Goal: Information Seeking & Learning: Learn about a topic

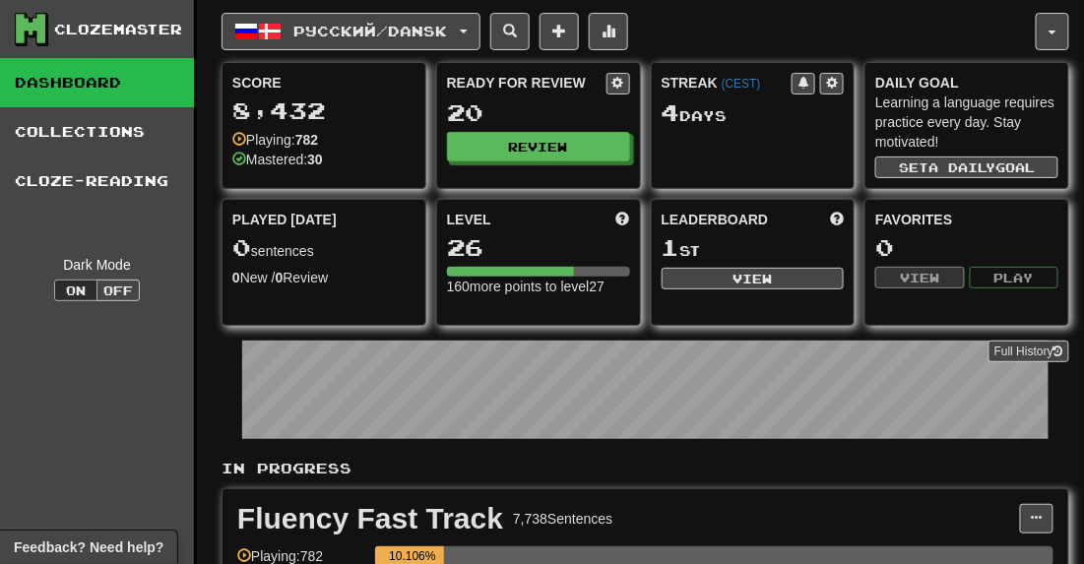
scroll to position [516, 0]
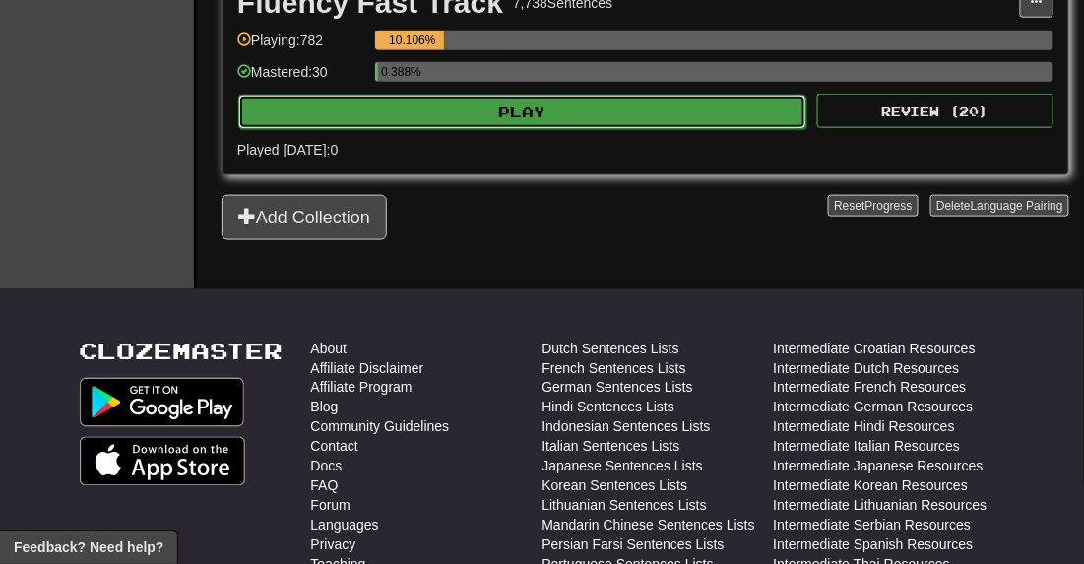
click at [534, 120] on button "Play" at bounding box center [522, 112] width 568 height 33
select select "**"
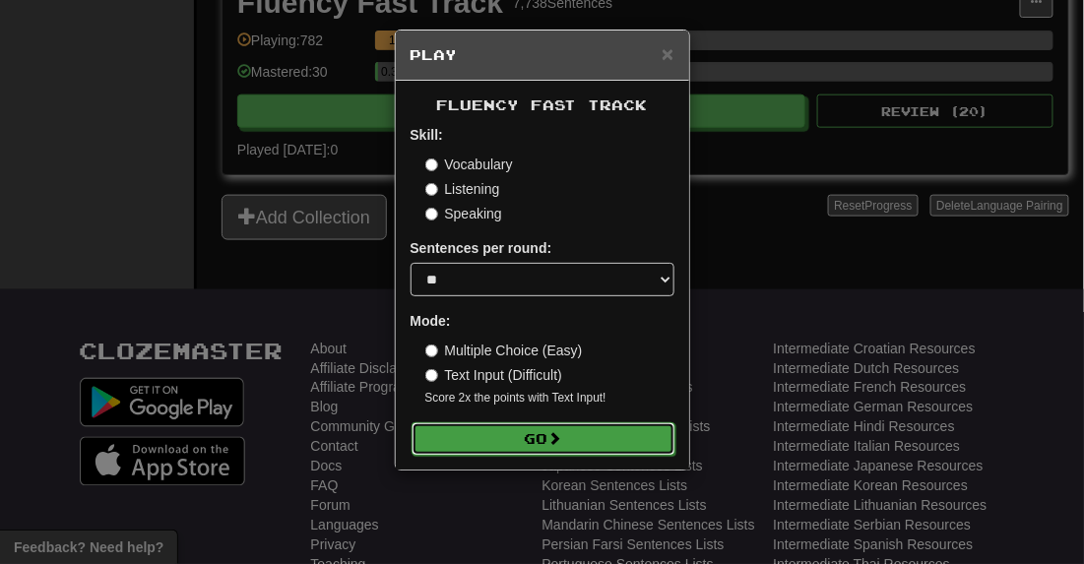
click at [468, 434] on button "Go" at bounding box center [544, 438] width 264 height 33
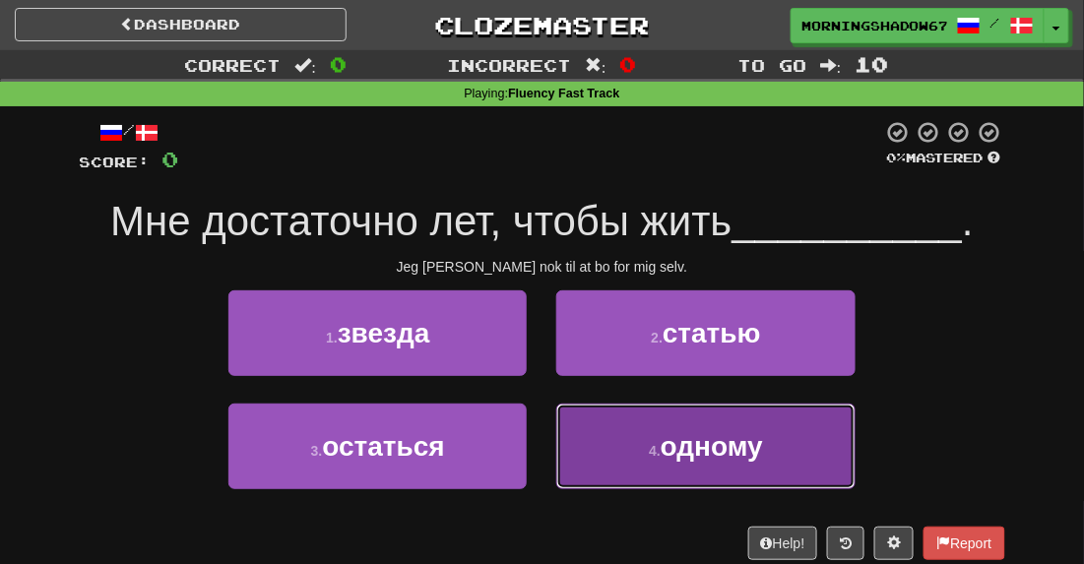
click at [606, 459] on button "4 . одному" at bounding box center [705, 447] width 298 height 86
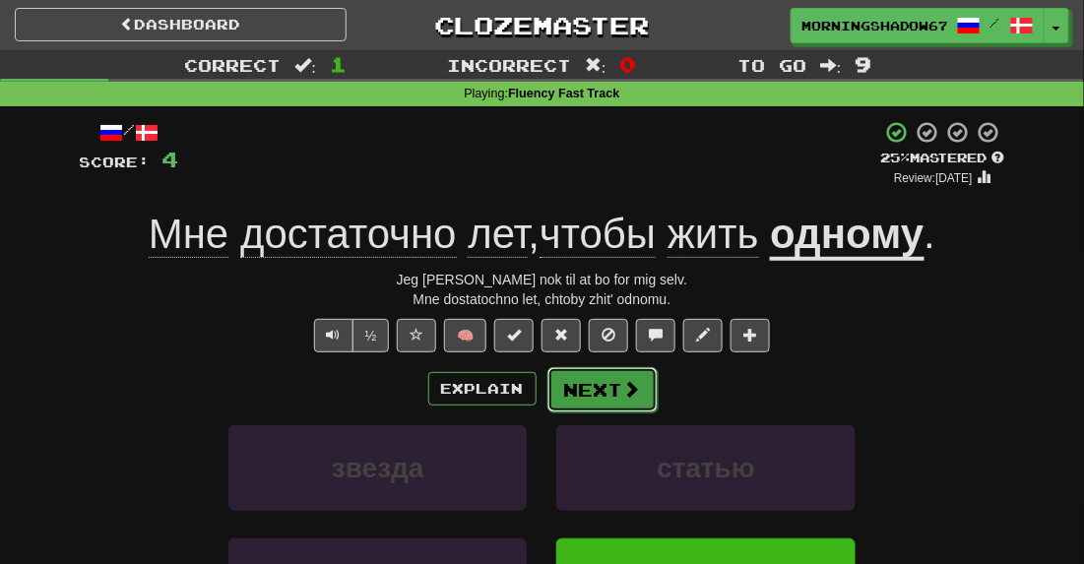
click at [594, 394] on button "Next" at bounding box center [602, 389] width 110 height 45
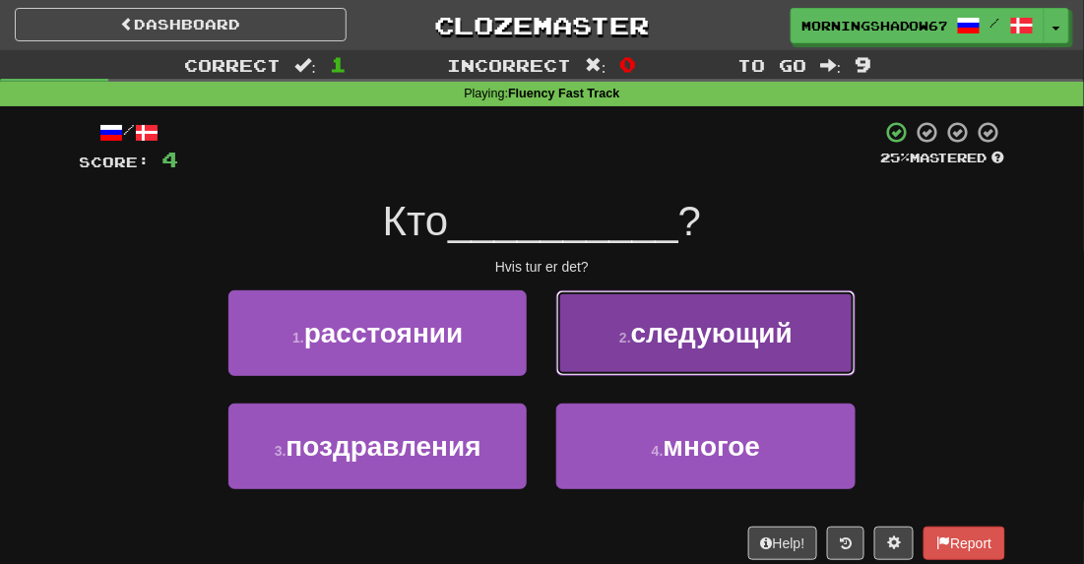
click at [654, 353] on button "2 . следующий" at bounding box center [705, 333] width 298 height 86
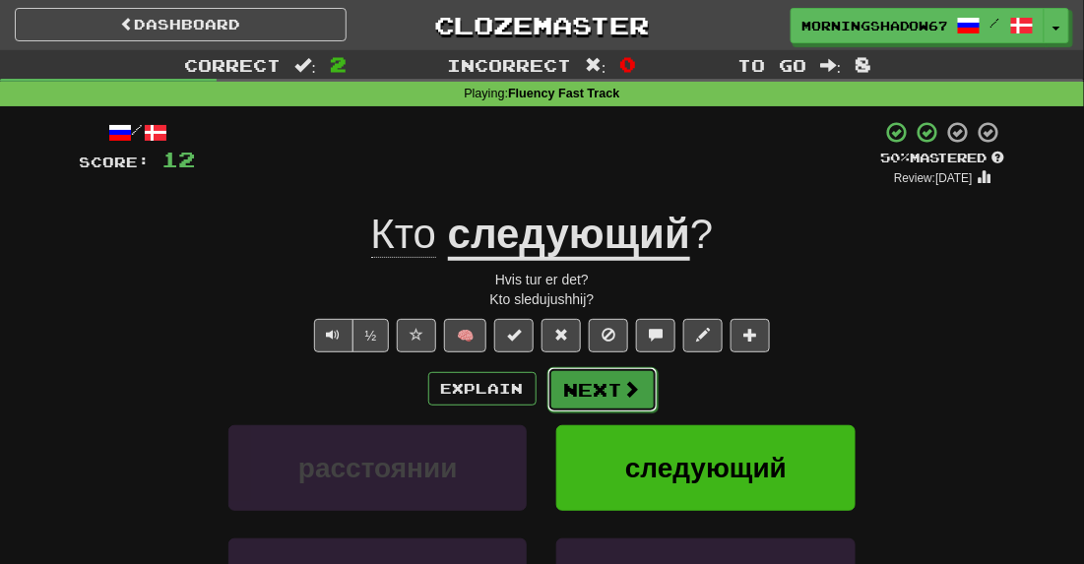
click at [614, 385] on button "Next" at bounding box center [602, 389] width 110 height 45
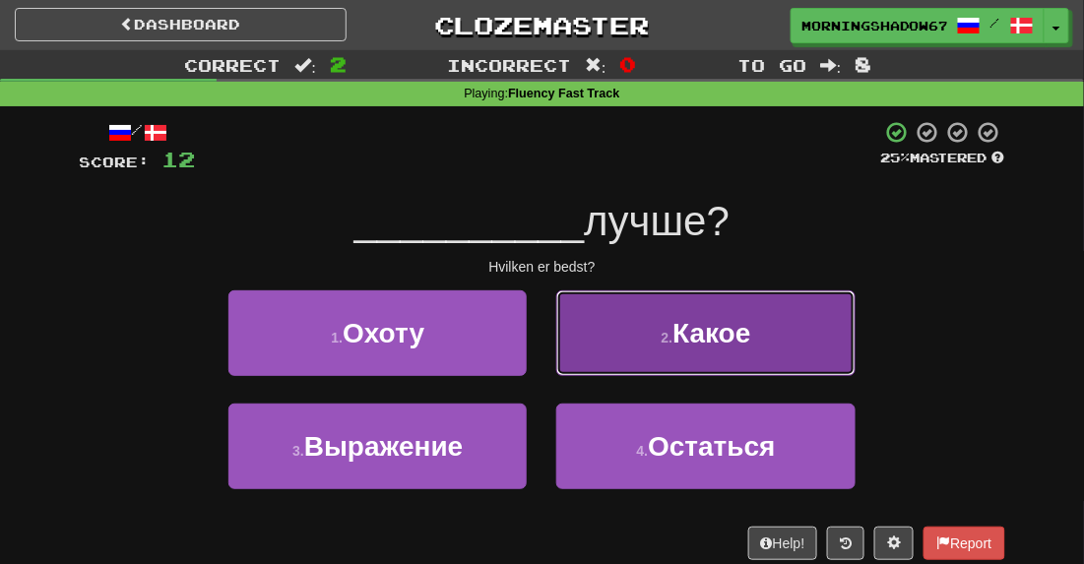
click at [721, 312] on button "2 . Какое" at bounding box center [705, 333] width 298 height 86
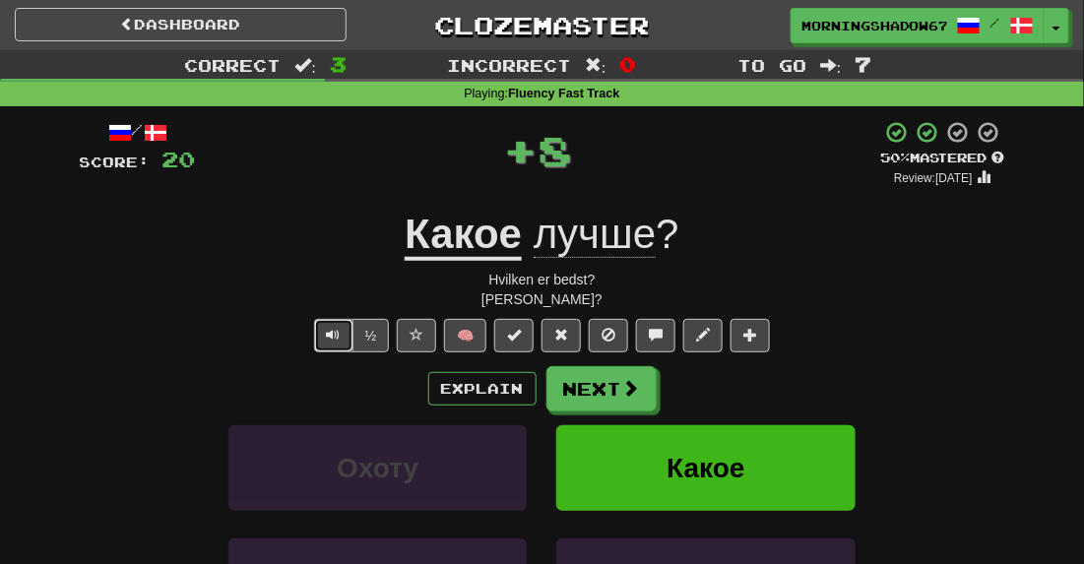
click at [338, 333] on span "Text-to-speech controls" at bounding box center [334, 335] width 14 height 14
click at [638, 400] on button "Next" at bounding box center [602, 389] width 110 height 45
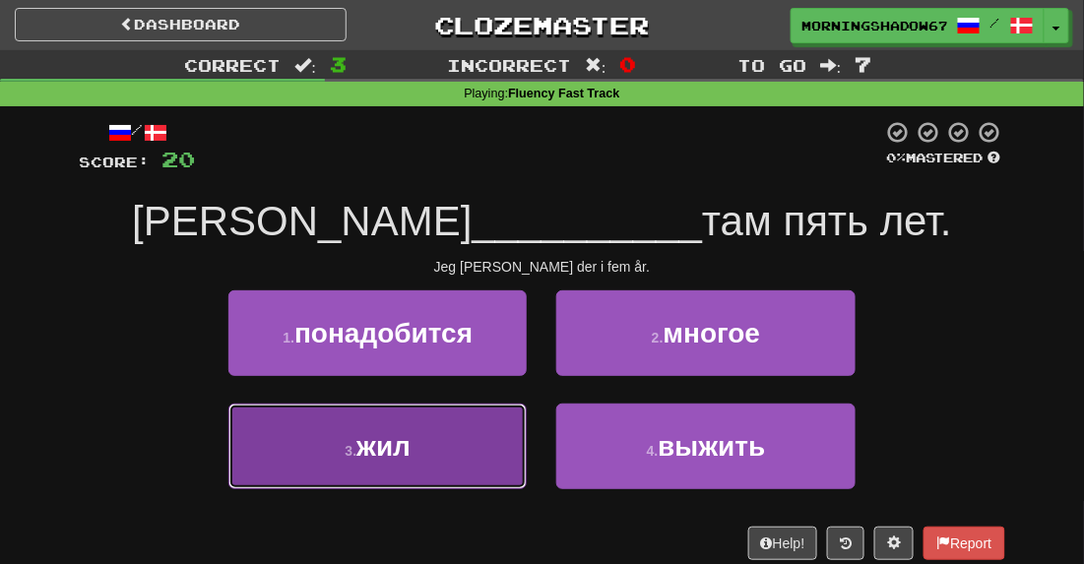
click at [451, 437] on button "3 . жил" at bounding box center [377, 447] width 298 height 86
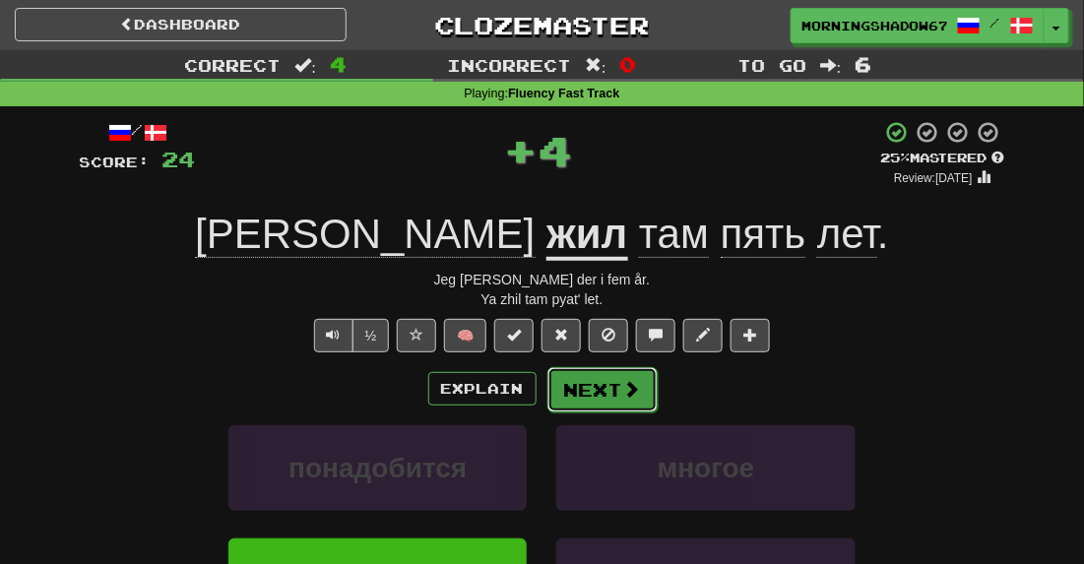
click at [605, 382] on button "Next" at bounding box center [602, 389] width 110 height 45
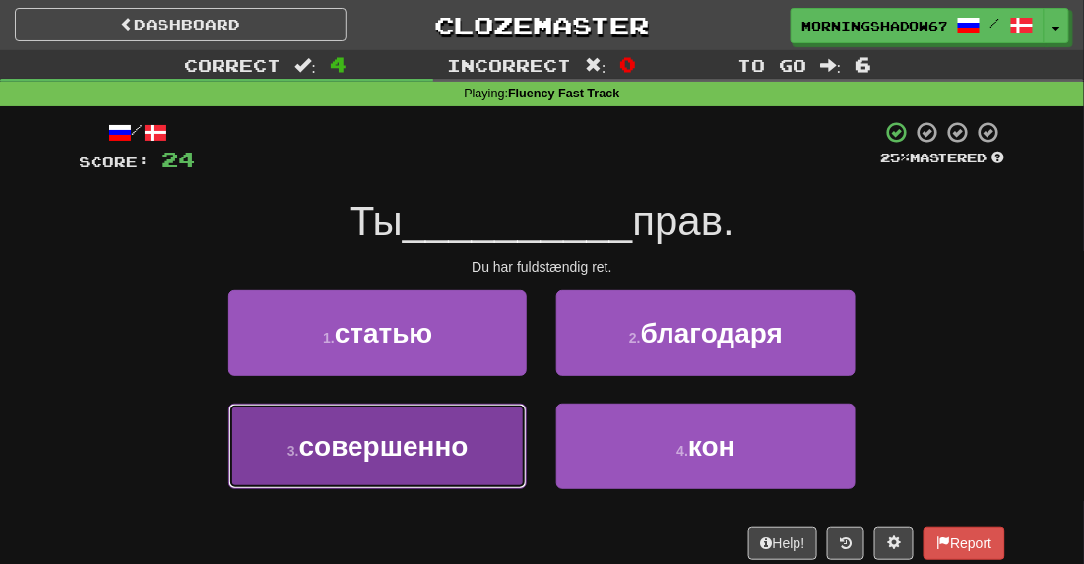
click at [441, 420] on button "3 . совершенно" at bounding box center [377, 447] width 298 height 86
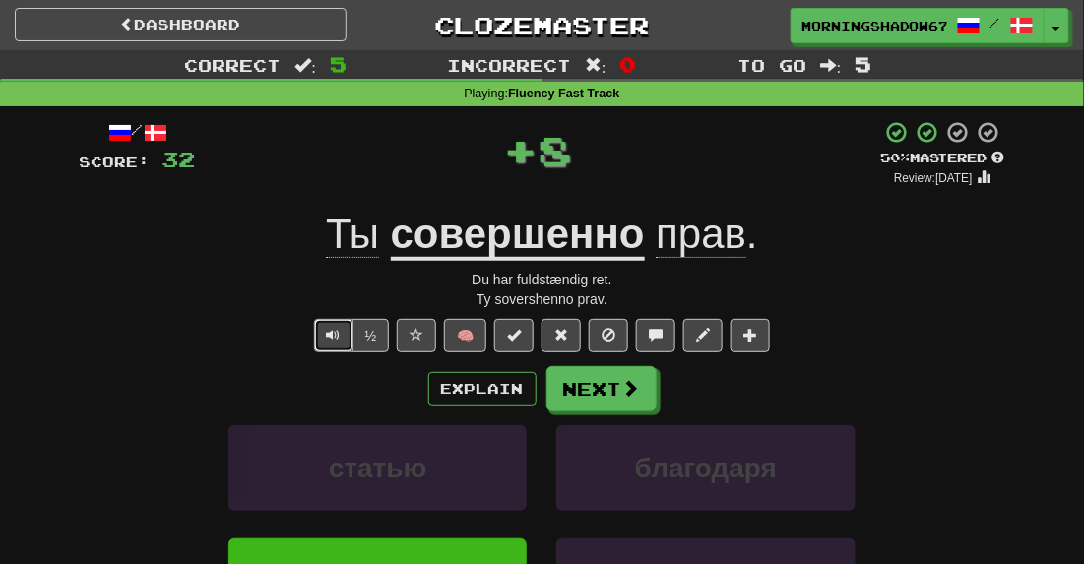
click at [350, 336] on button "Text-to-speech controls" at bounding box center [333, 335] width 39 height 33
click at [565, 334] on span at bounding box center [561, 335] width 14 height 14
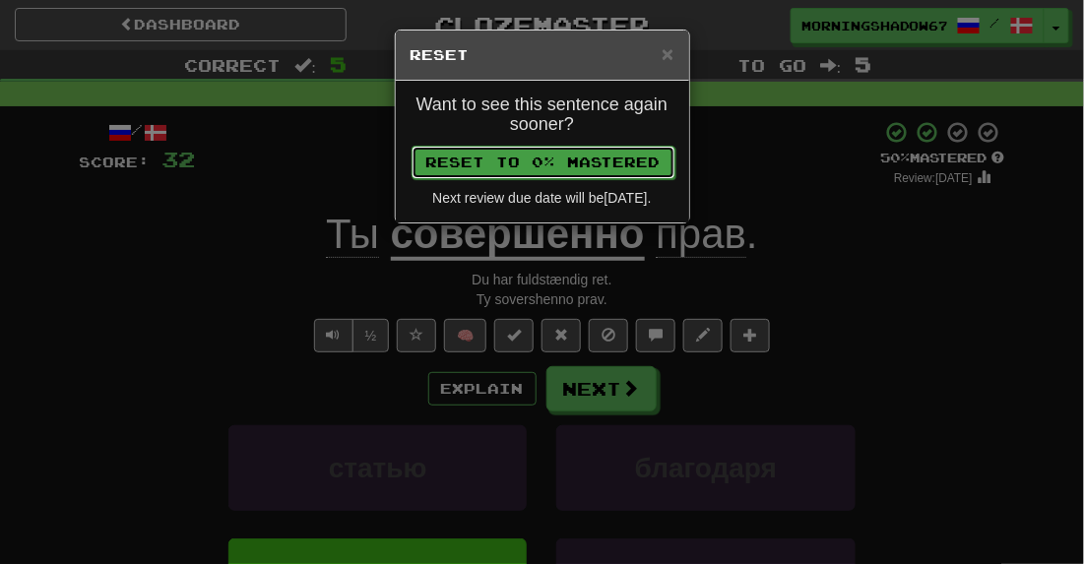
click at [556, 165] on button "Reset to 0% Mastered" at bounding box center [544, 162] width 264 height 33
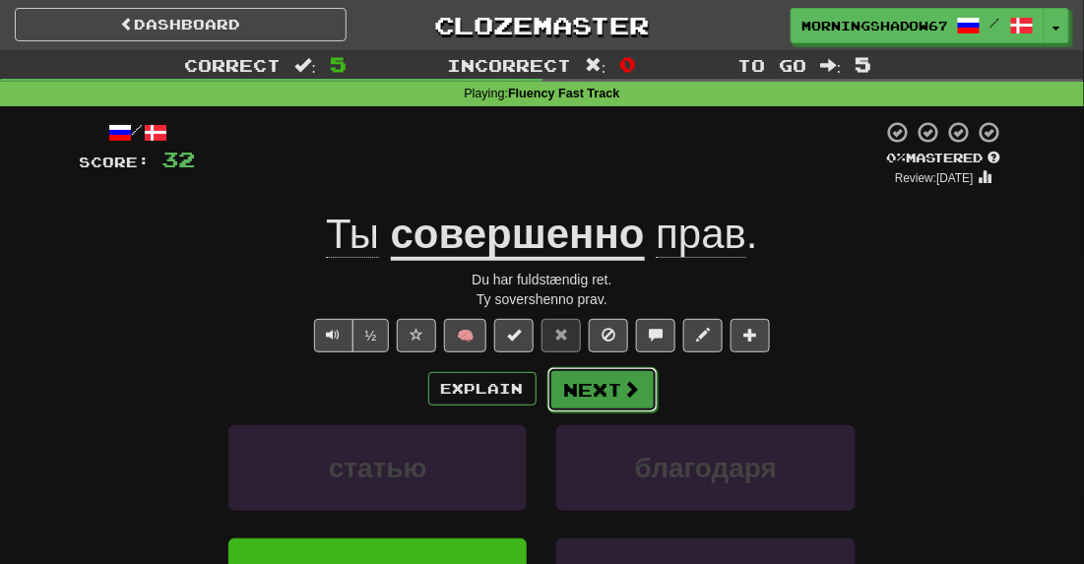
click at [602, 386] on button "Next" at bounding box center [602, 389] width 110 height 45
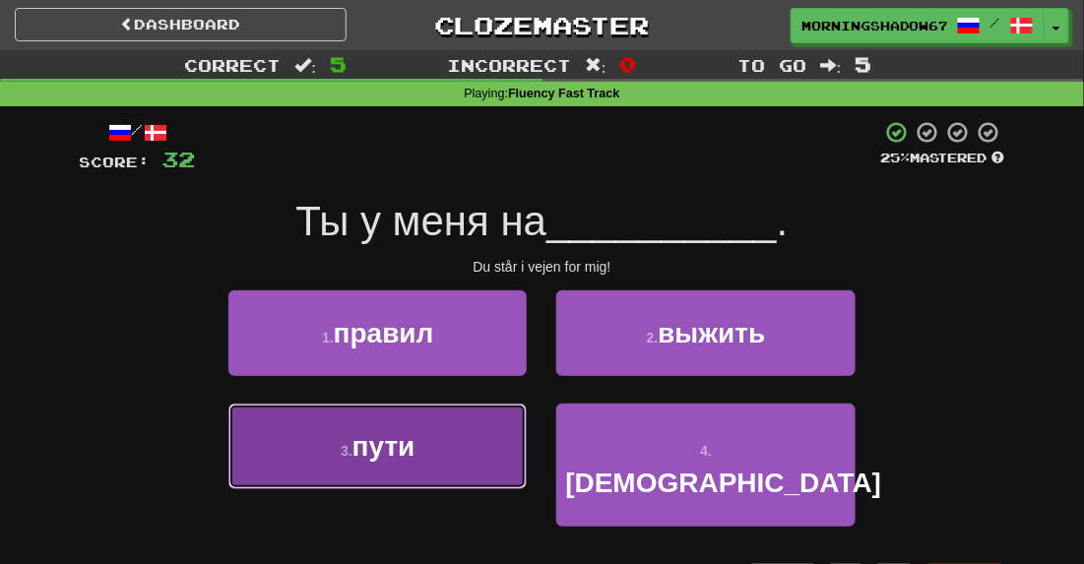
click at [422, 441] on button "3 . пути" at bounding box center [377, 447] width 298 height 86
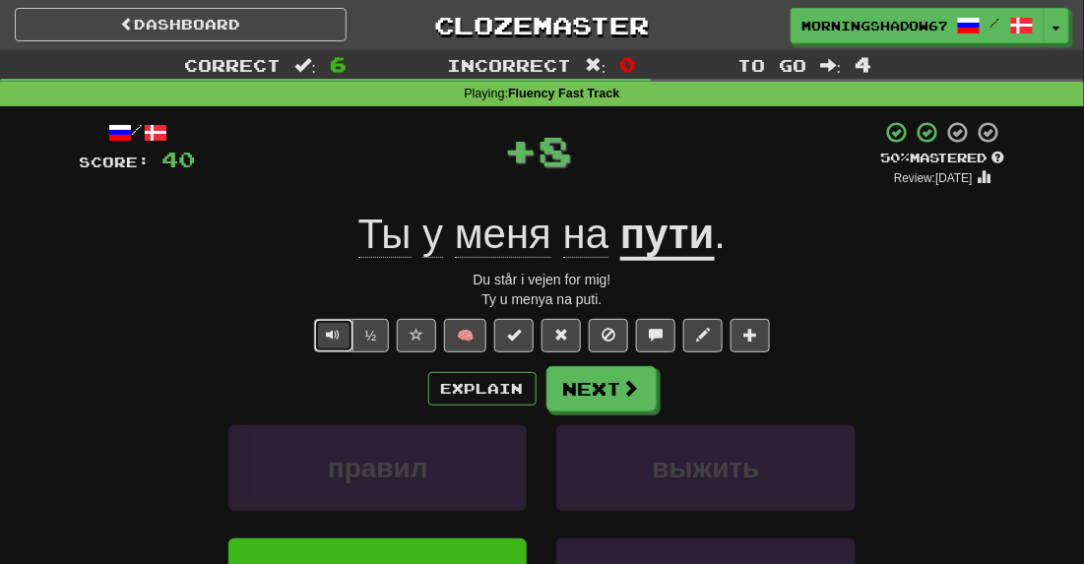
click at [341, 339] on span "Text-to-speech controls" at bounding box center [334, 335] width 14 height 14
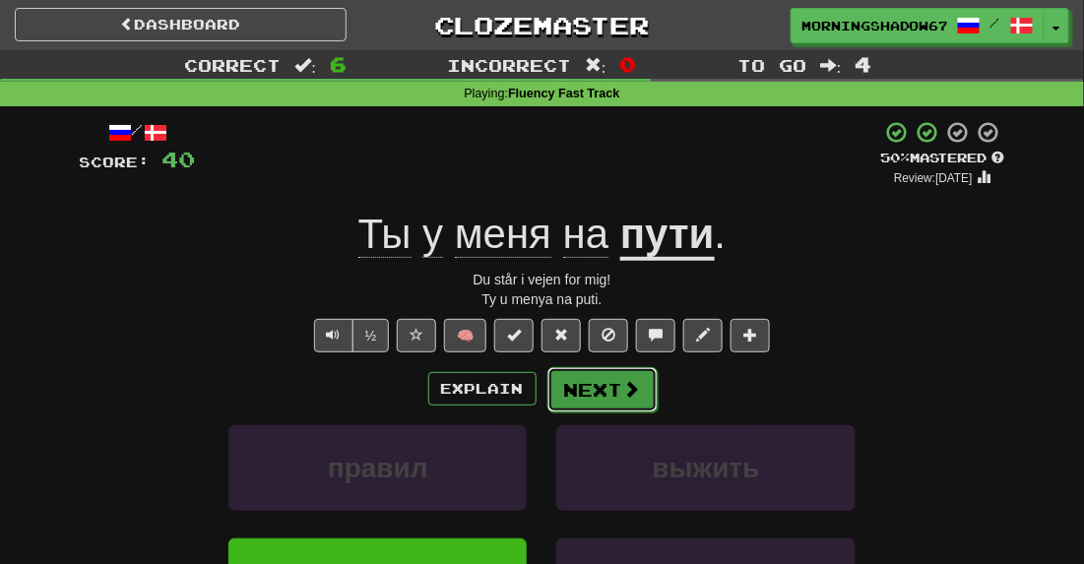
click at [571, 380] on button "Next" at bounding box center [602, 389] width 110 height 45
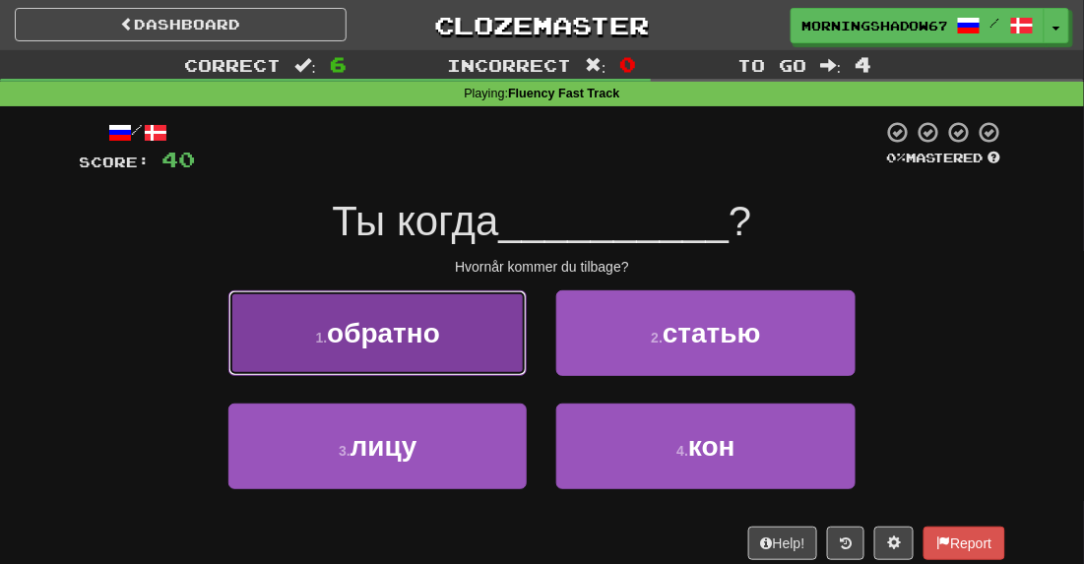
click at [477, 338] on button "1 . обратно" at bounding box center [377, 333] width 298 height 86
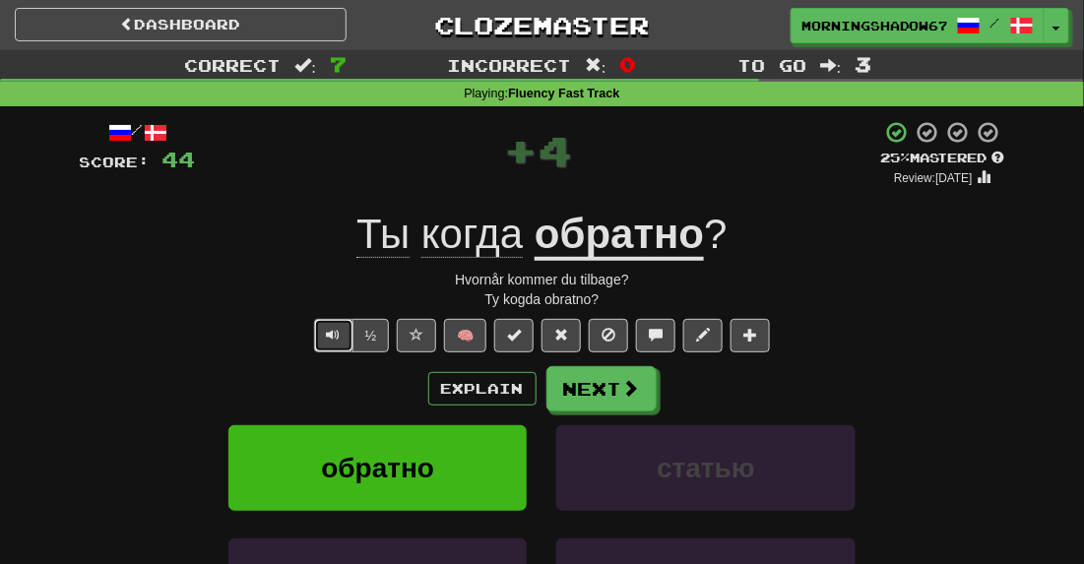
click at [341, 337] on span "Text-to-speech controls" at bounding box center [334, 335] width 14 height 14
click at [620, 387] on button "Next" at bounding box center [602, 389] width 110 height 45
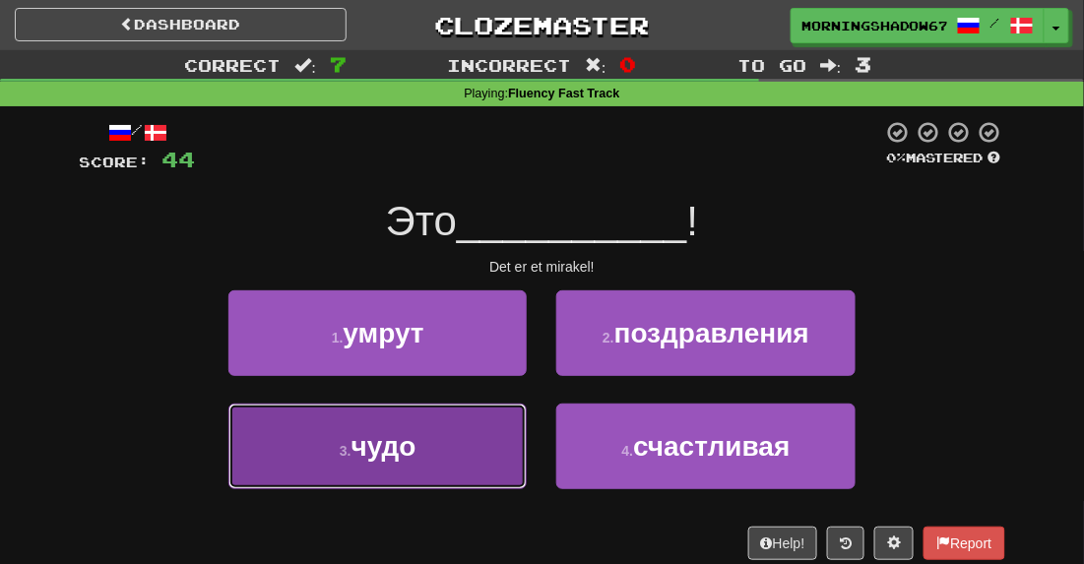
click at [469, 446] on button "3 . [GEOGRAPHIC_DATA]" at bounding box center [377, 447] width 298 height 86
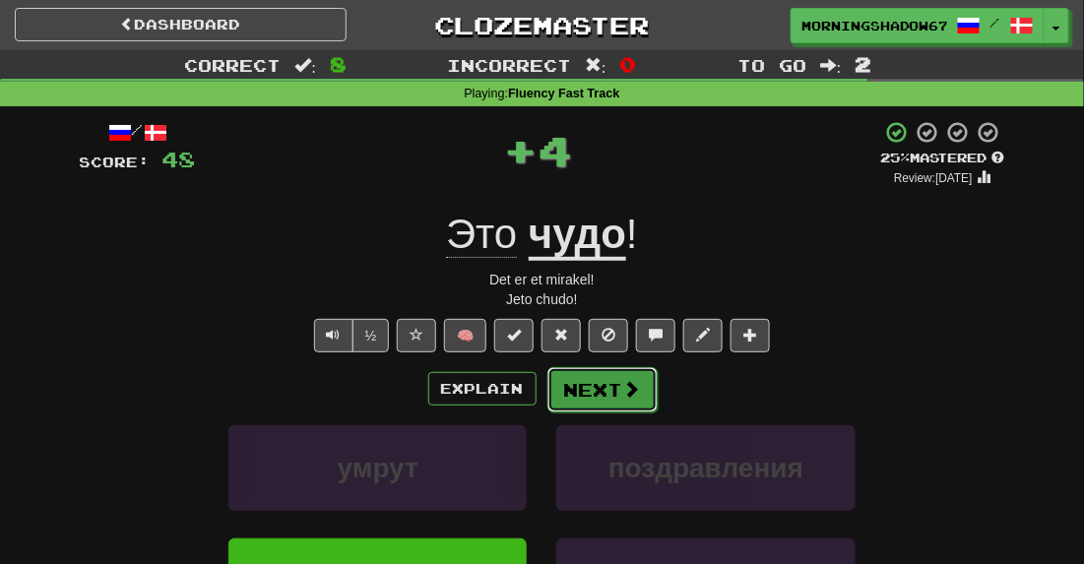
click at [565, 409] on button "Next" at bounding box center [602, 389] width 110 height 45
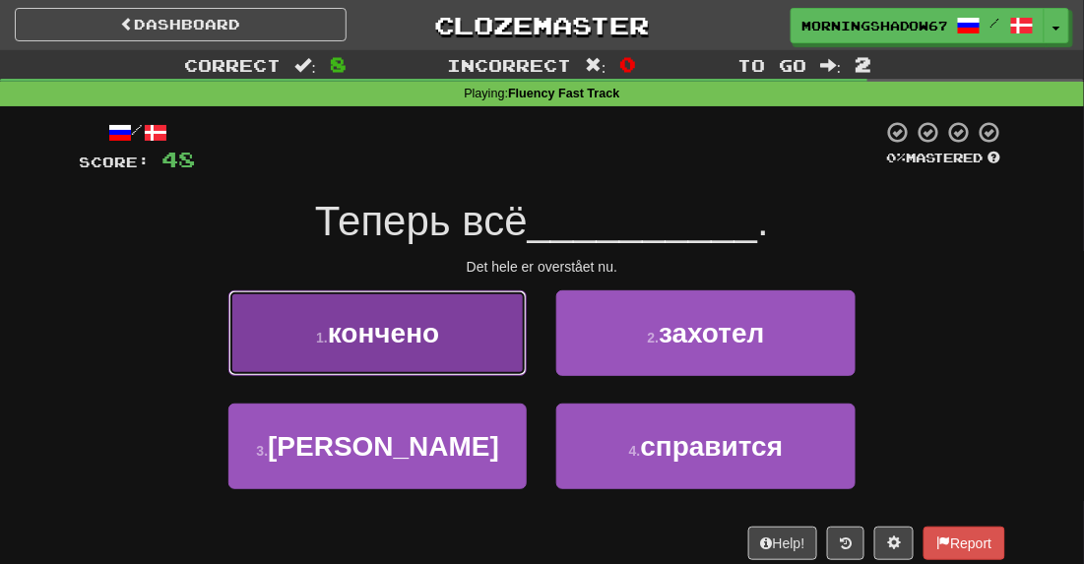
click at [463, 366] on button "1 . кончено" at bounding box center [377, 333] width 298 height 86
